Goal: Information Seeking & Learning: Learn about a topic

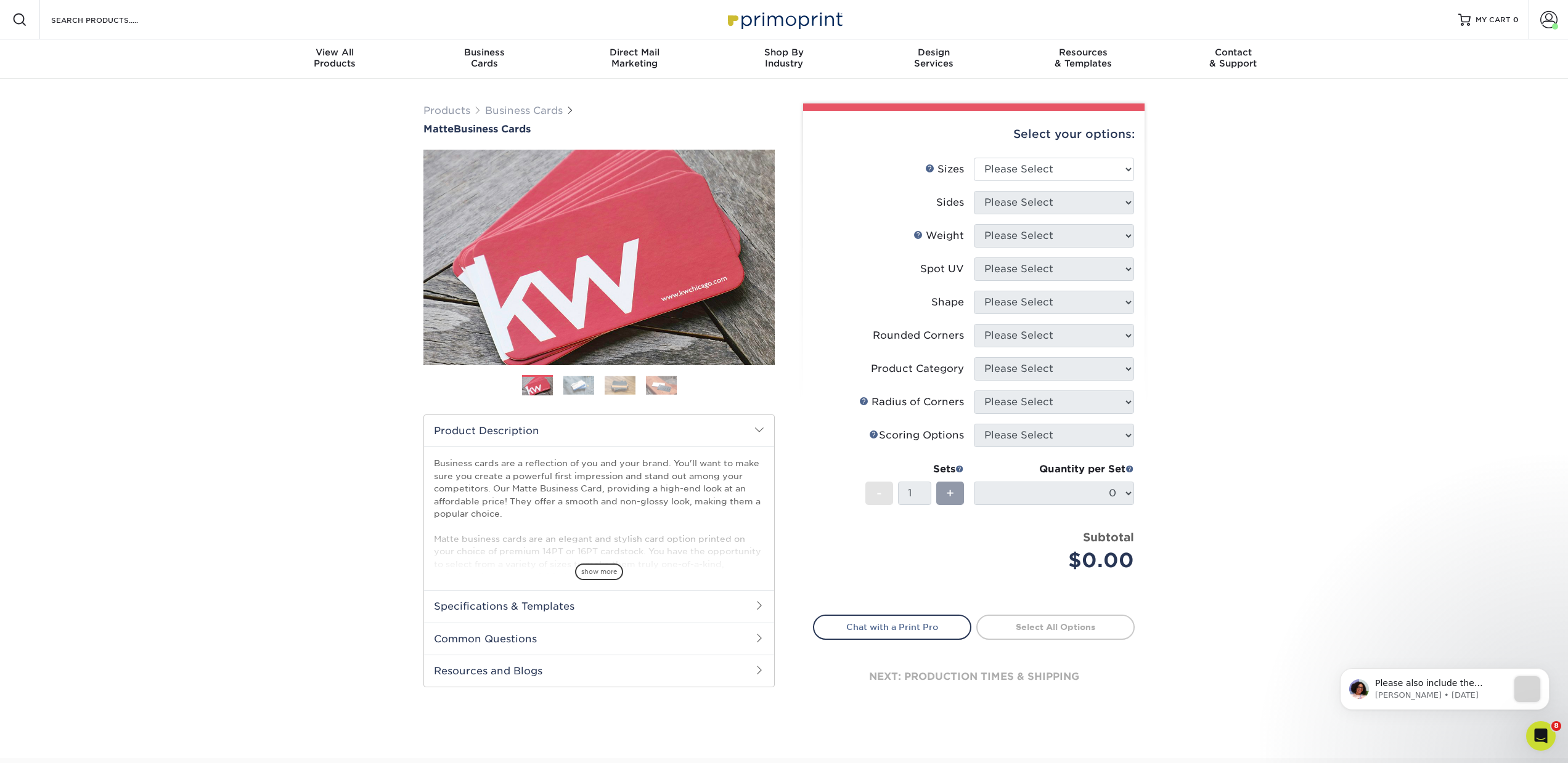
click at [208, 24] on div "Resources Menu Search Products Account Welcome, Avery Business Account Primopri…" at bounding box center [784, 20] width 1568 height 39
click at [142, 27] on input "Search Products" at bounding box center [110, 20] width 120 height 15
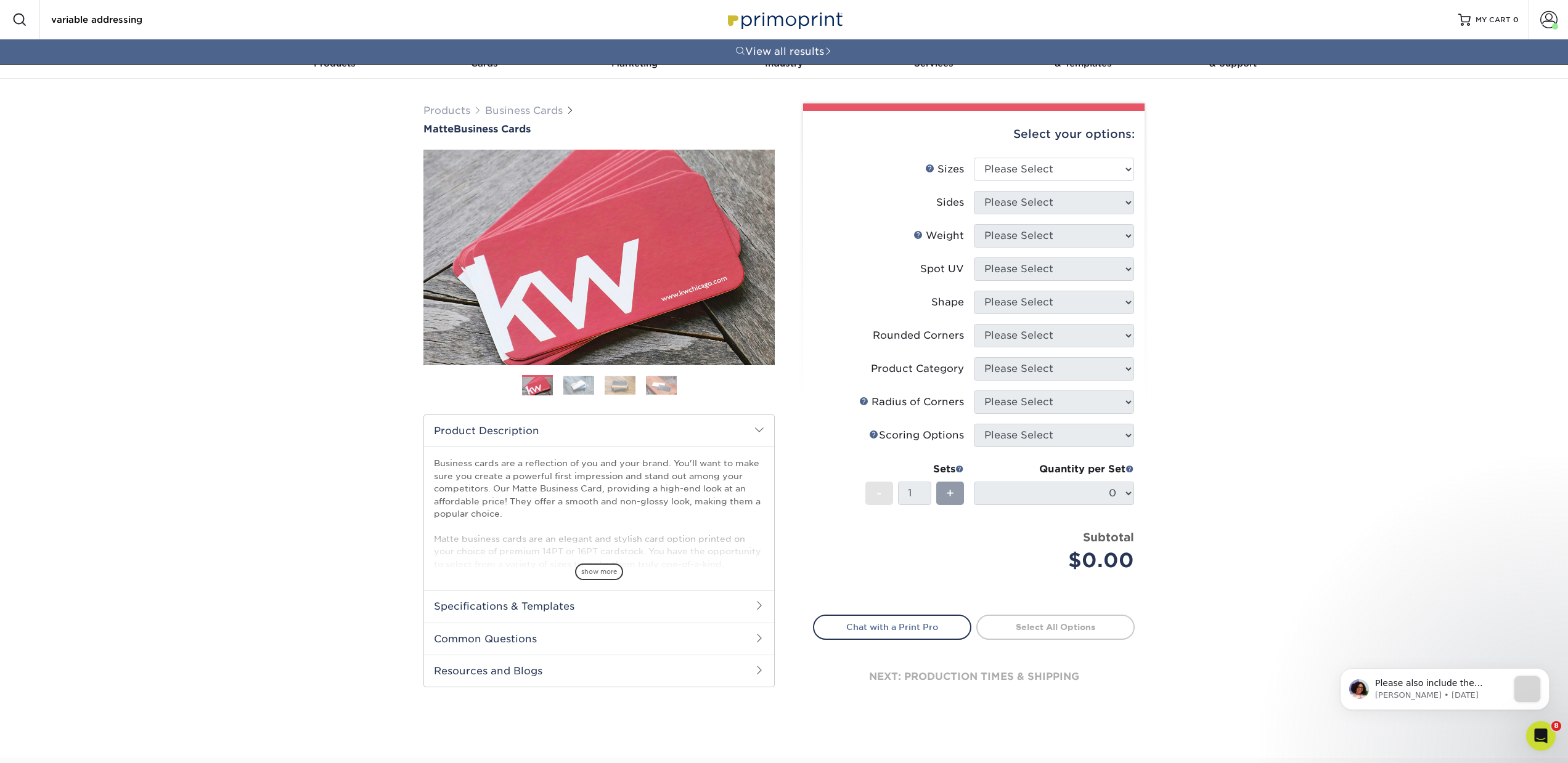
type input "variable addressing"
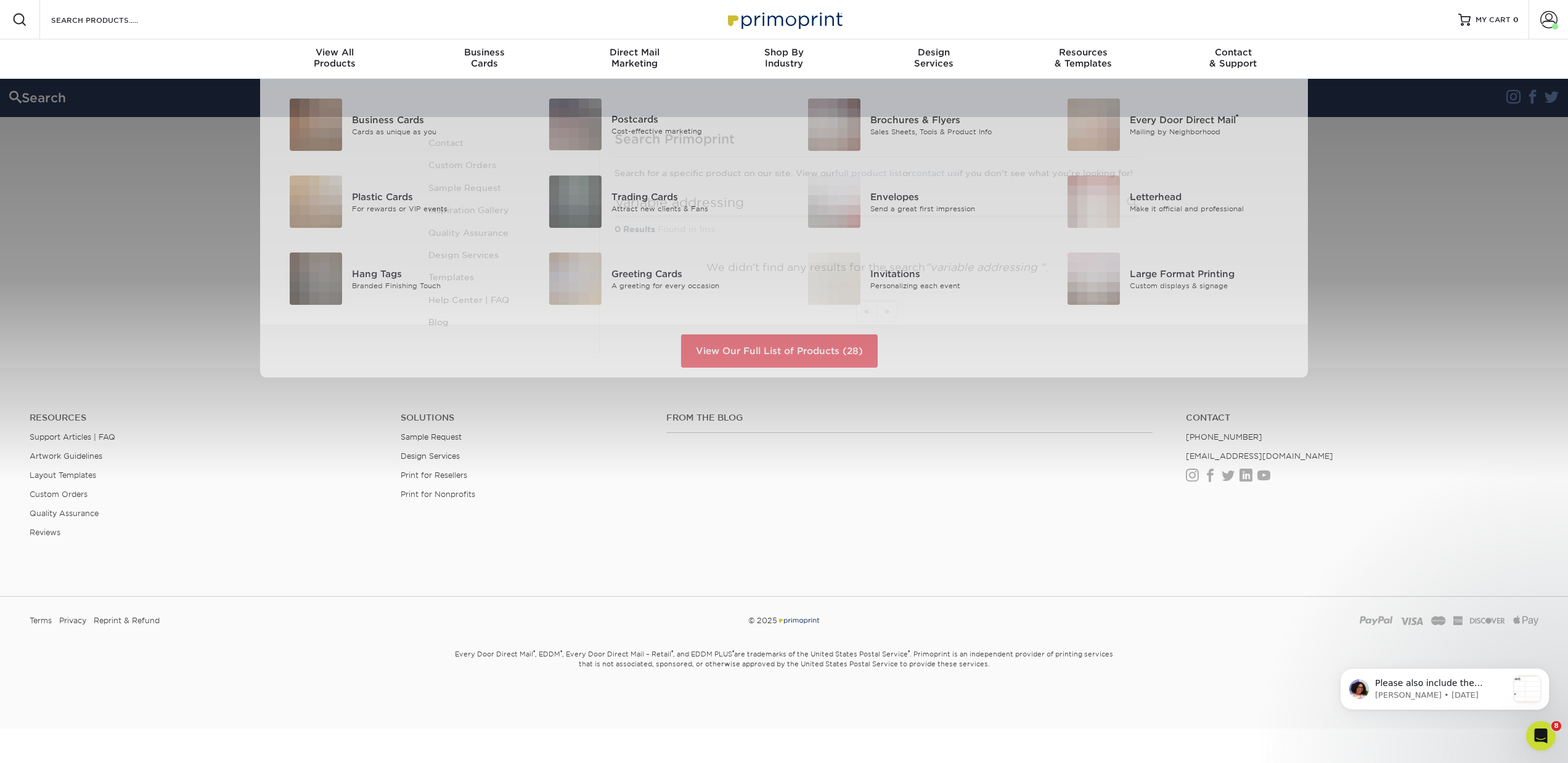
click at [170, 22] on div "Resources Menu Search Products Account Welcome, Avery Business Account Primopri…" at bounding box center [784, 20] width 1568 height 39
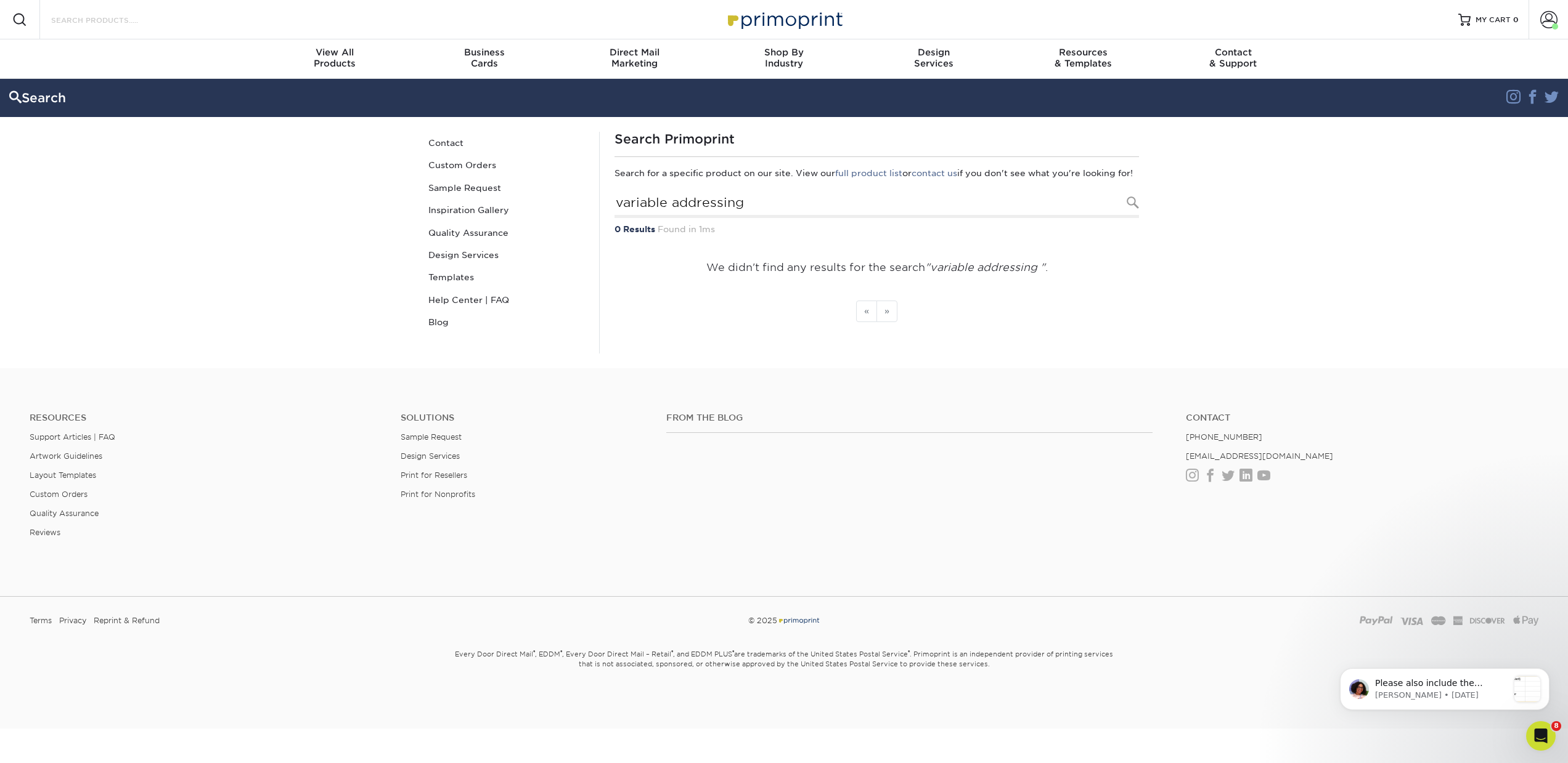
click at [123, 16] on input "Search Products" at bounding box center [110, 20] width 120 height 15
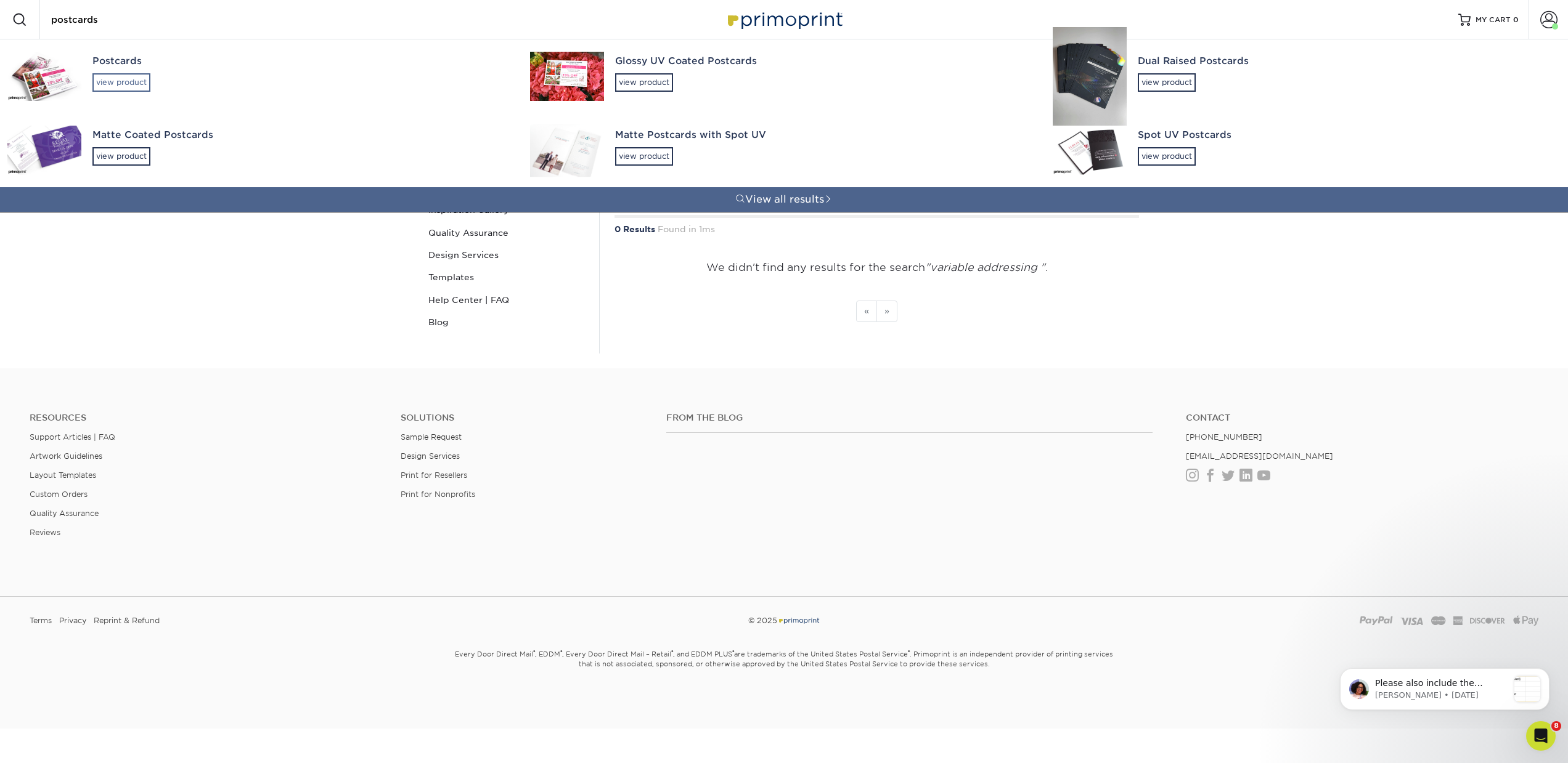
type input "postcards"
click at [133, 81] on div "view product" at bounding box center [121, 82] width 58 height 18
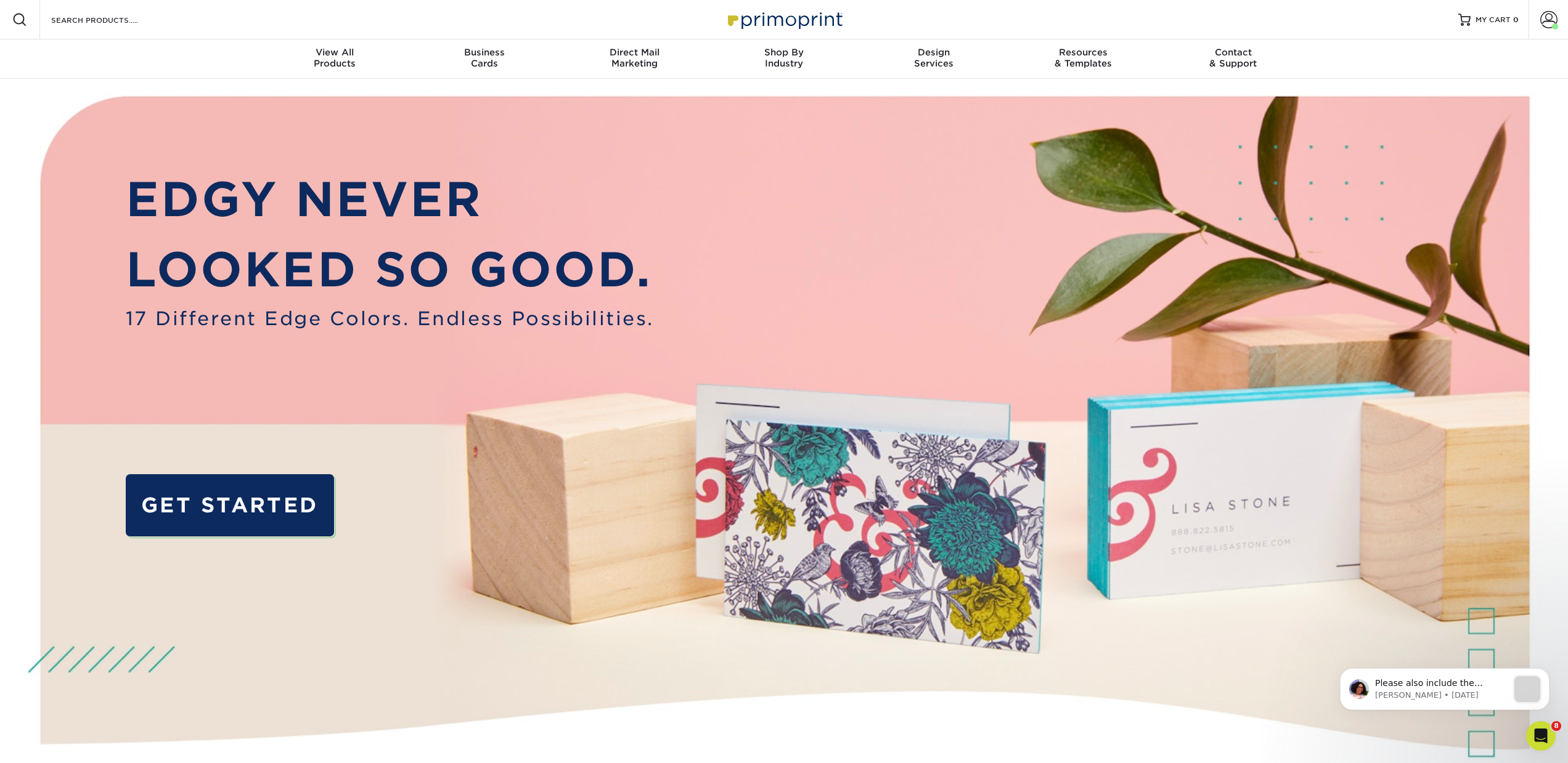
click at [191, 22] on div "Resources Menu Search Products Account [PERSON_NAME] Business Account Primoprin…" at bounding box center [784, 20] width 1568 height 39
click at [129, 20] on input "Search Products" at bounding box center [110, 20] width 120 height 15
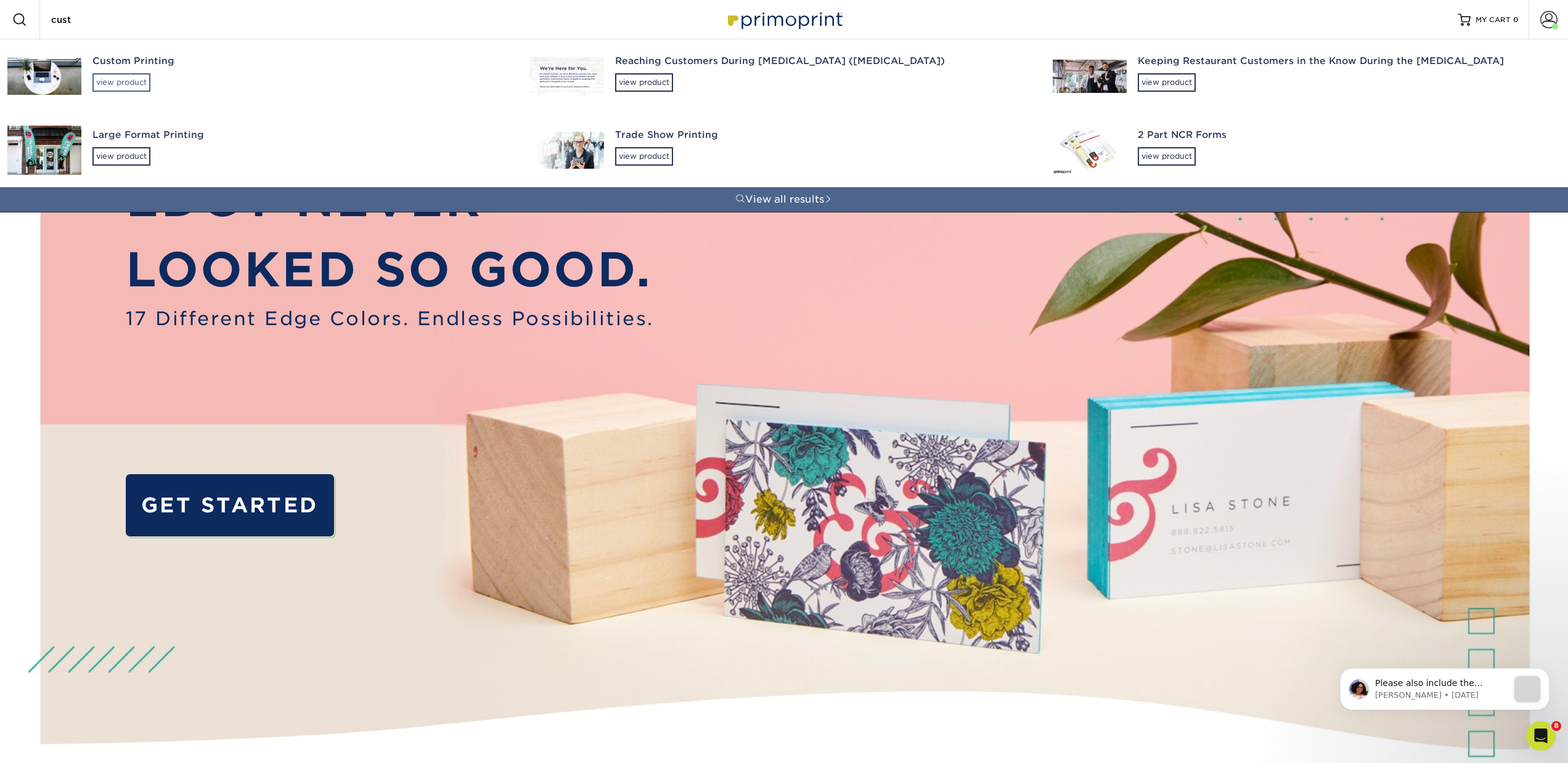
type input "cust"
click at [145, 86] on div "view product" at bounding box center [121, 82] width 58 height 18
